Goal: Leave review/rating: Leave review/rating

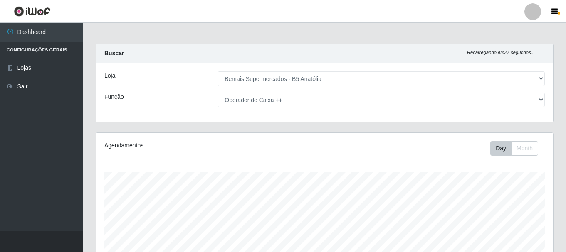
select select "405"
click at [217, 93] on select "[Selecione...] ASG ASG + ASG ++ Auxiliar de Estacionamento Auxiliar de Estacion…" at bounding box center [380, 100] width 327 height 15
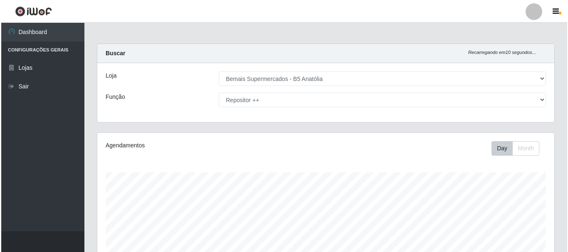
scroll to position [238, 0]
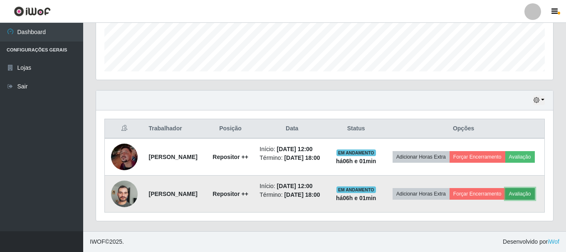
click at [505, 200] on button "Avaliação" at bounding box center [520, 194] width 30 height 12
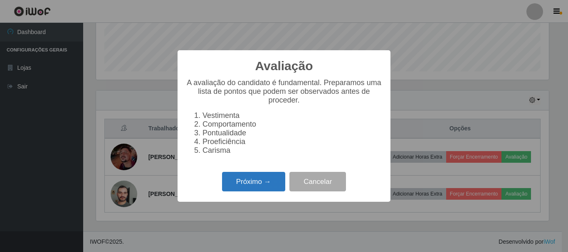
click at [262, 188] on button "Próximo →" at bounding box center [253, 182] width 63 height 20
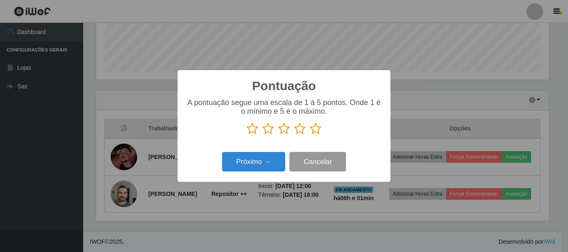
scroll to position [415472, 415192]
click at [317, 132] on icon at bounding box center [316, 129] width 12 height 12
click at [310, 135] on input "radio" at bounding box center [310, 135] width 0 height 0
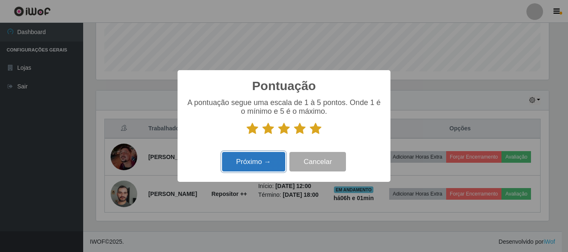
click at [277, 160] on button "Próximo →" at bounding box center [253, 162] width 63 height 20
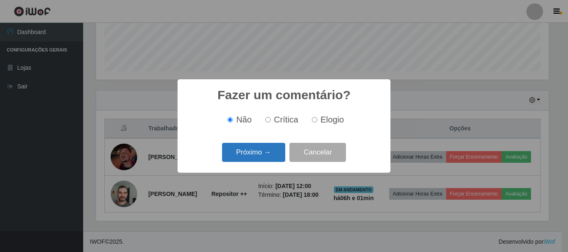
click at [278, 155] on button "Próximo →" at bounding box center [253, 153] width 63 height 20
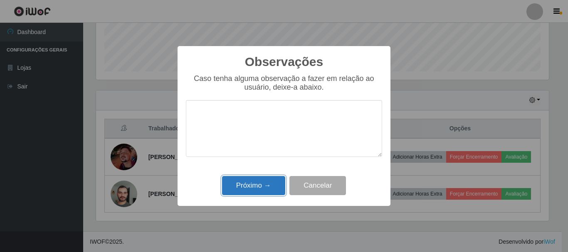
click at [272, 183] on button "Próximo →" at bounding box center [253, 186] width 63 height 20
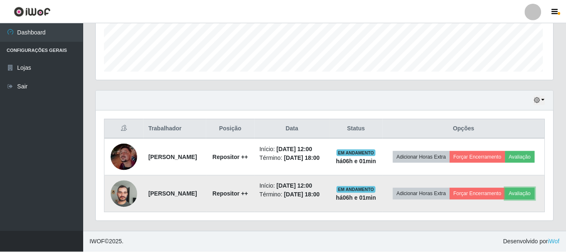
scroll to position [172, 457]
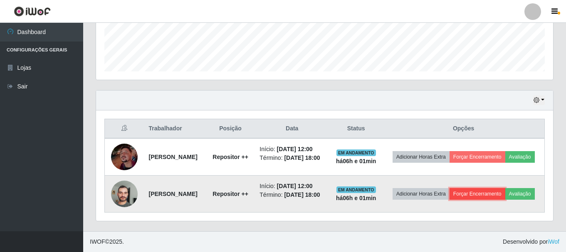
click at [490, 188] on button "Forçar Encerramento" at bounding box center [477, 194] width 56 height 12
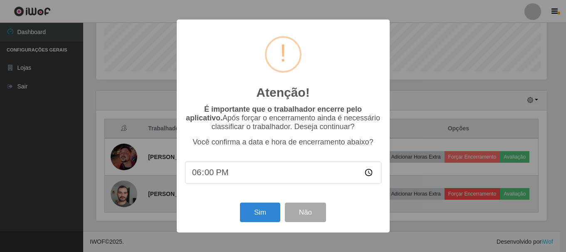
scroll to position [172, 453]
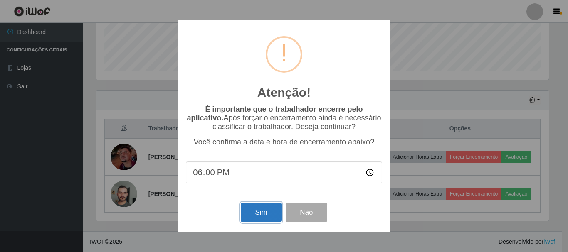
click at [256, 210] on button "Sim" at bounding box center [261, 213] width 40 height 20
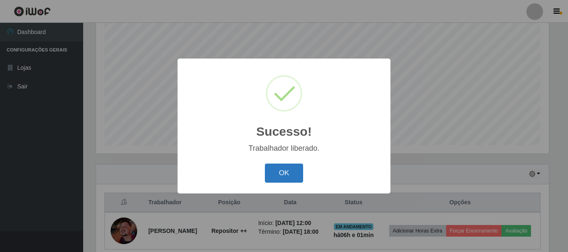
click at [288, 173] on button "OK" at bounding box center [284, 174] width 39 height 20
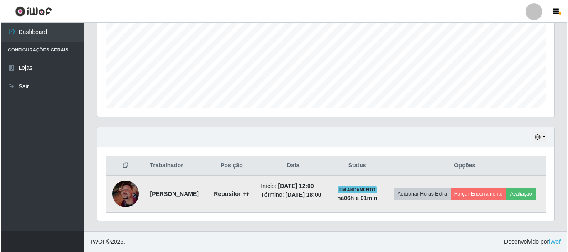
scroll to position [195, 0]
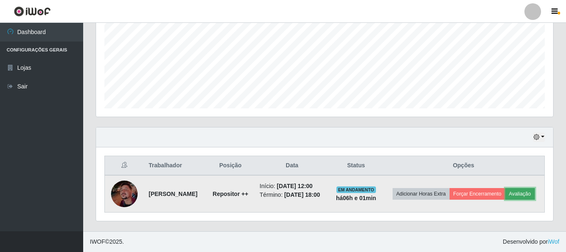
click at [505, 199] on button "Avaliação" at bounding box center [520, 194] width 30 height 12
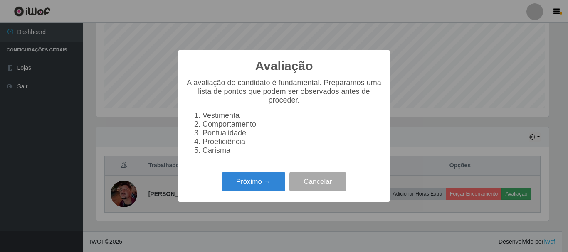
scroll to position [172, 453]
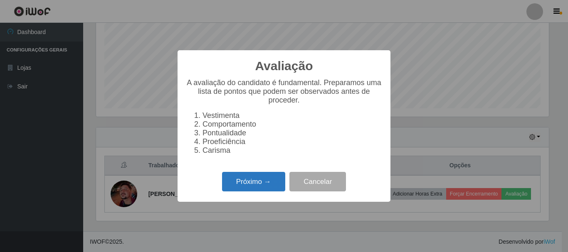
click at [255, 189] on button "Próximo →" at bounding box center [253, 182] width 63 height 20
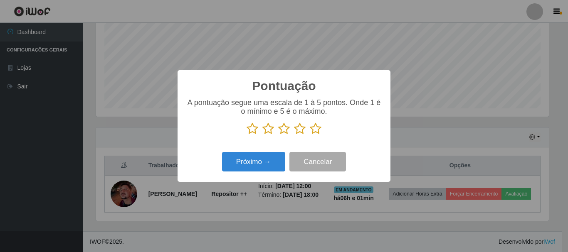
scroll to position [415472, 415192]
click at [314, 131] on icon at bounding box center [316, 129] width 12 height 12
click at [310, 135] on input "radio" at bounding box center [310, 135] width 0 height 0
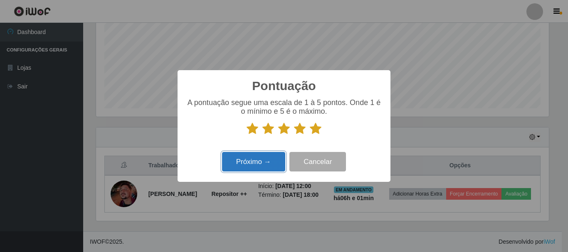
click at [267, 162] on button "Próximo →" at bounding box center [253, 162] width 63 height 20
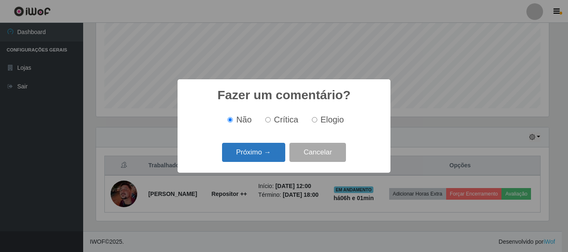
click at [268, 154] on button "Próximo →" at bounding box center [253, 153] width 63 height 20
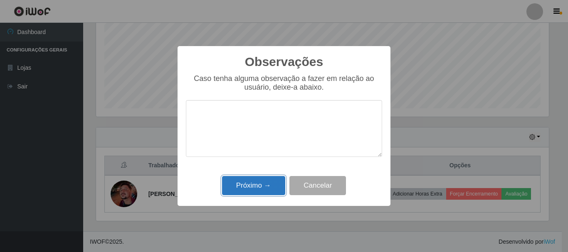
click at [264, 186] on button "Próximo →" at bounding box center [253, 186] width 63 height 20
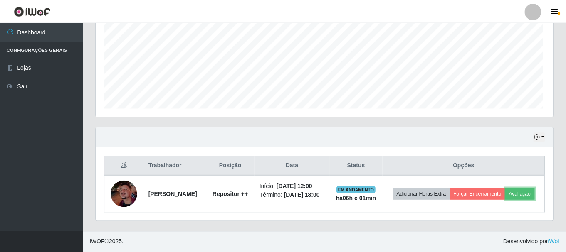
scroll to position [172, 457]
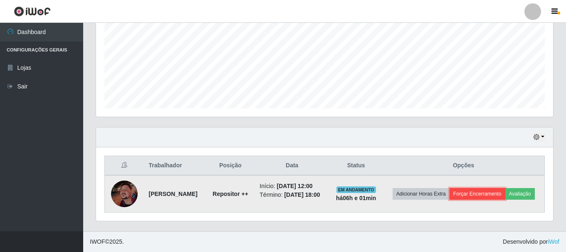
click at [505, 188] on button "Forçar Encerramento" at bounding box center [477, 194] width 56 height 12
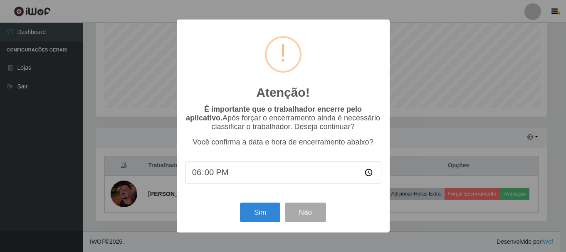
scroll to position [172, 453]
click at [266, 218] on button "Sim" at bounding box center [261, 213] width 40 height 20
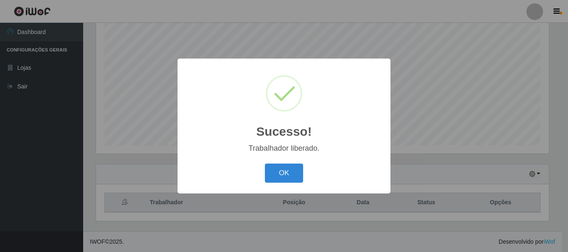
scroll to position [0, 0]
click at [296, 170] on button "OK" at bounding box center [284, 174] width 39 height 20
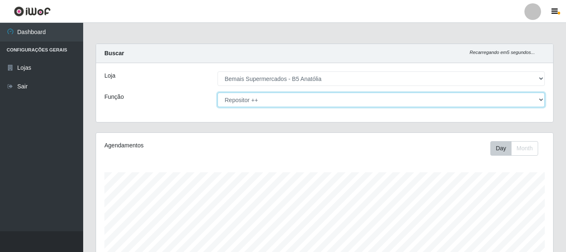
click at [345, 103] on select "[Selecione...] ASG ASG + ASG ++ Auxiliar de Estacionamento Auxiliar de Estacion…" at bounding box center [380, 100] width 327 height 15
select select "73"
click at [217, 93] on select "[Selecione...] ASG ASG + ASG ++ Auxiliar de Estacionamento Auxiliar de Estacion…" at bounding box center [380, 100] width 327 height 15
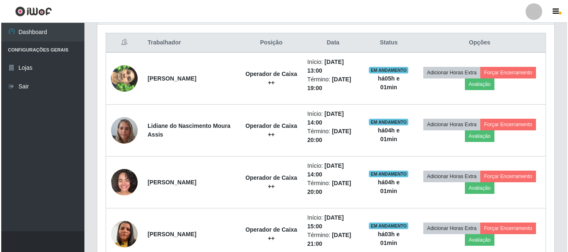
scroll to position [297, 0]
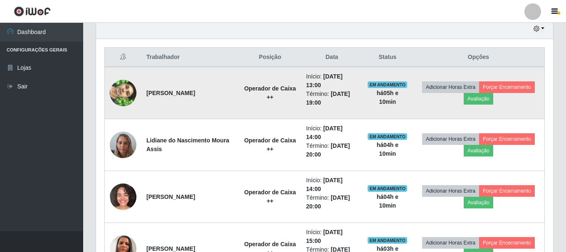
click at [129, 87] on img at bounding box center [123, 92] width 27 height 47
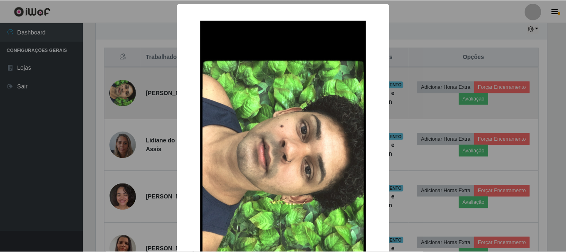
scroll to position [172, 453]
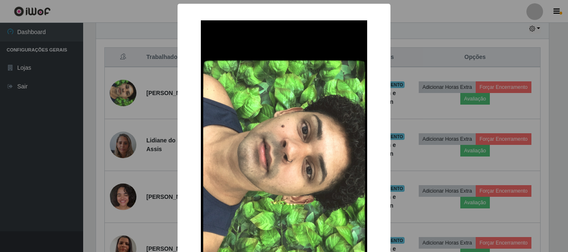
click at [139, 82] on div "× OK Cancel" at bounding box center [284, 126] width 568 height 252
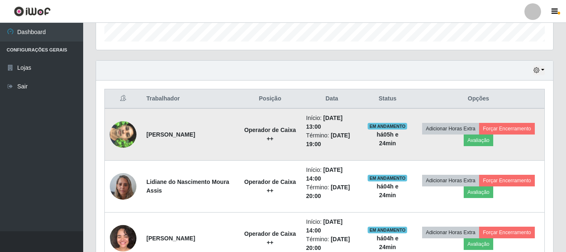
scroll to position [297, 0]
